Goal: Check status: Check status

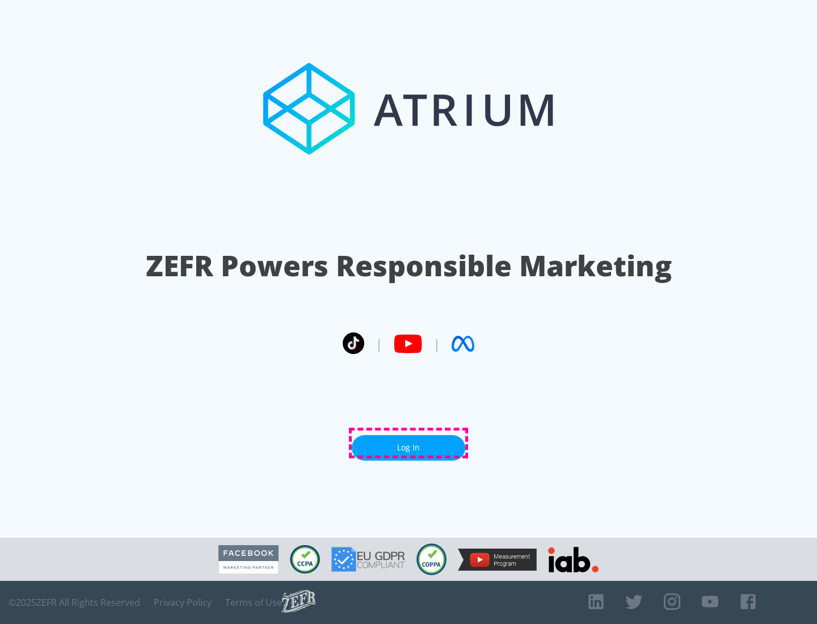
click at [409, 443] on link "Log In" at bounding box center [408, 448] width 113 height 26
